Goal: Transaction & Acquisition: Purchase product/service

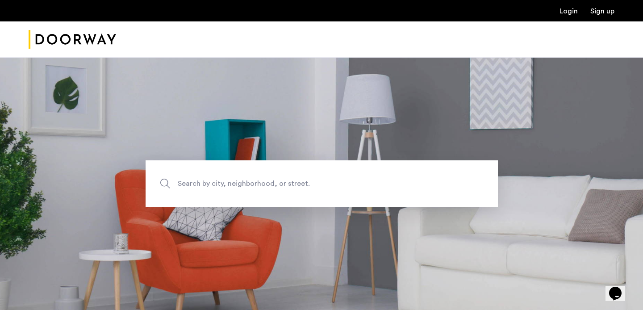
click at [570, 10] on link "Login" at bounding box center [568, 11] width 18 height 7
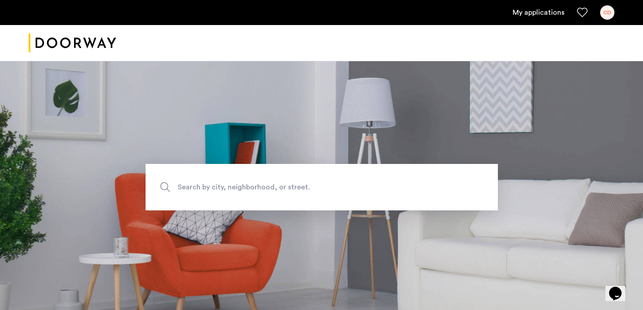
click at [546, 22] on div "My applications CD" at bounding box center [321, 12] width 643 height 25
click at [538, 7] on link "My applications" at bounding box center [539, 12] width 52 height 11
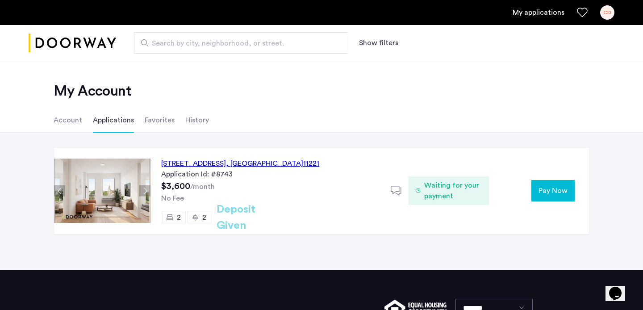
scroll to position [0, 0]
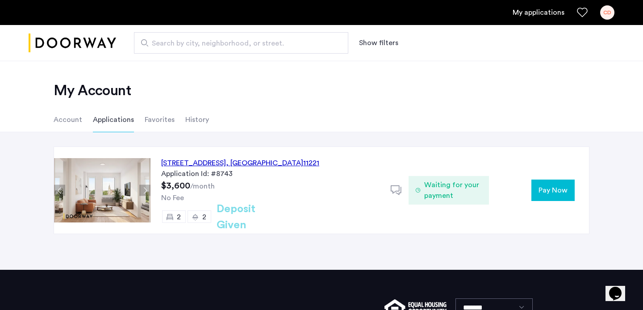
click at [546, 190] on span "Pay Now" at bounding box center [552, 190] width 29 height 11
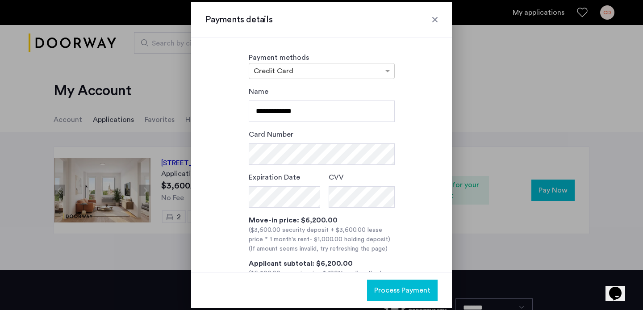
scroll to position [0, 0]
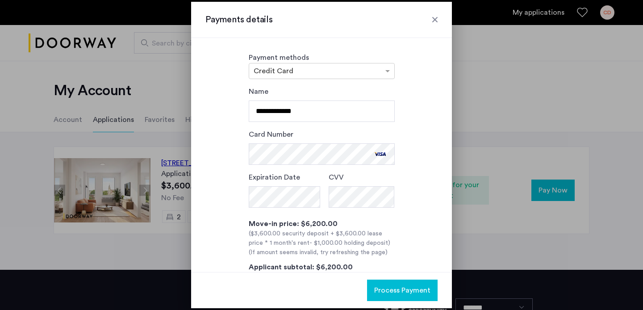
click at [433, 242] on div "**********" at bounding box center [321, 200] width 232 height 229
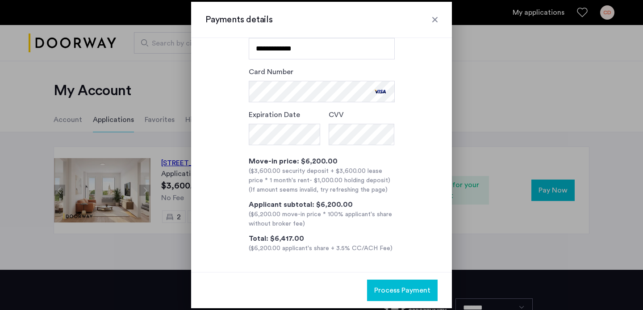
click at [398, 288] on span "Process Payment" at bounding box center [402, 290] width 56 height 11
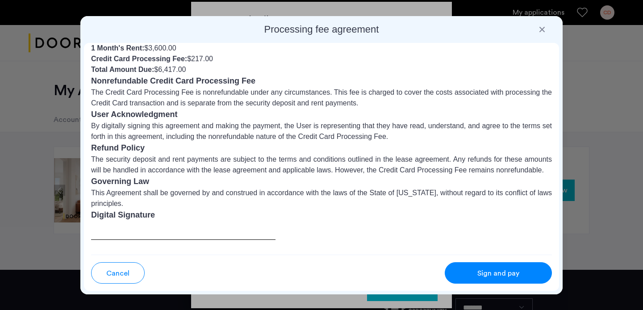
scroll to position [99, 0]
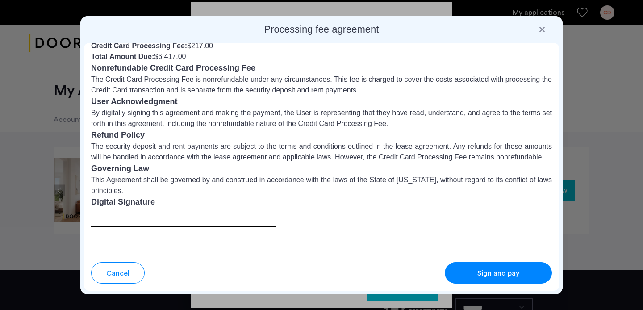
click at [475, 272] on div "Sign and pay" at bounding box center [498, 273] width 71 height 11
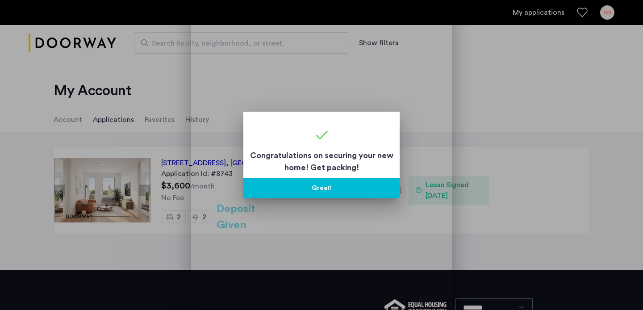
scroll to position [0, 0]
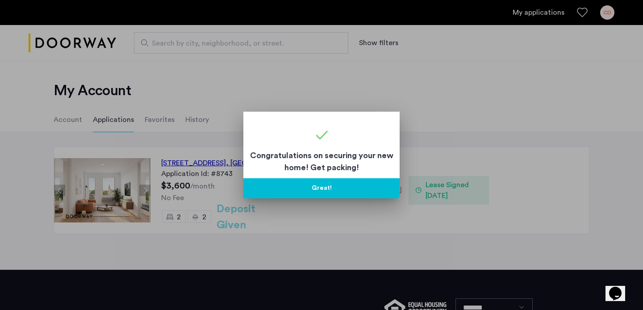
click at [342, 191] on button "Great!" at bounding box center [321, 188] width 156 height 20
